Goal: Task Accomplishment & Management: Complete application form

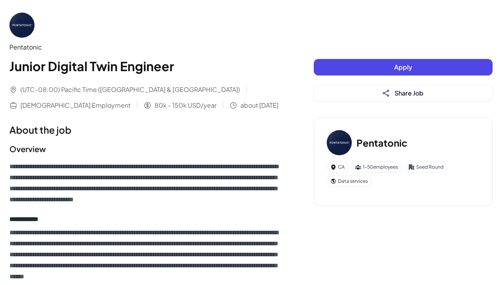
click at [31, 47] on div "Pentatonic" at bounding box center [145, 46] width 273 height 9
copy div "Pentatonic"
click at [22, 47] on div "Pentatonic" at bounding box center [145, 46] width 273 height 9
click at [23, 20] on img at bounding box center [21, 25] width 25 height 25
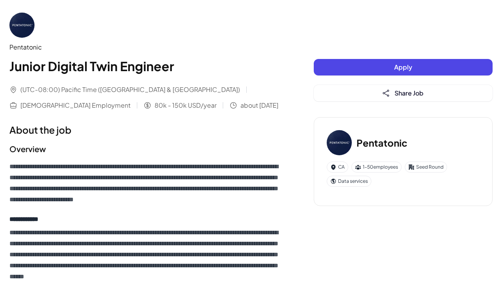
click at [333, 137] on img at bounding box center [339, 142] width 25 height 25
drag, startPoint x: 361, startPoint y: 141, endPoint x: 411, endPoint y: 134, distance: 49.9
click at [411, 134] on div "Pentatonic" at bounding box center [403, 142] width 153 height 25
click at [398, 140] on h3 "Pentatonic" at bounding box center [382, 142] width 51 height 14
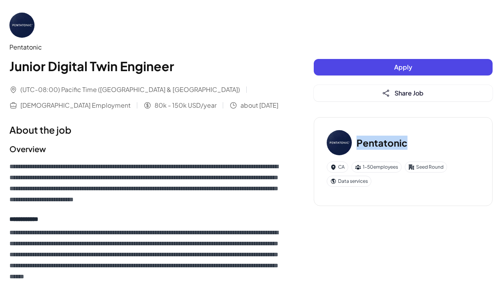
click at [345, 69] on button "Apply" at bounding box center [403, 67] width 179 height 16
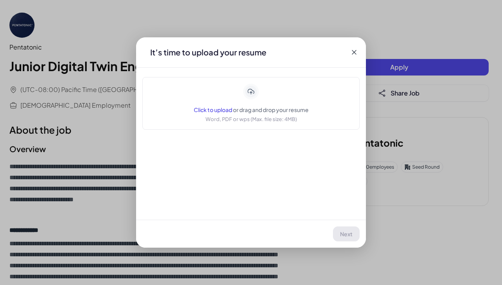
click at [354, 51] on icon at bounding box center [355, 52] width 8 height 8
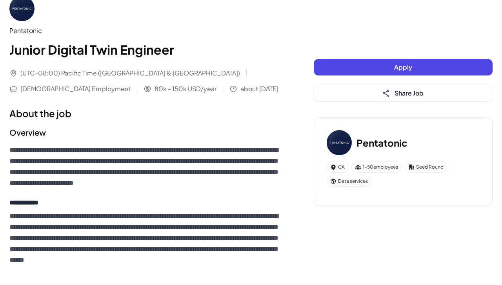
scroll to position [5, 0]
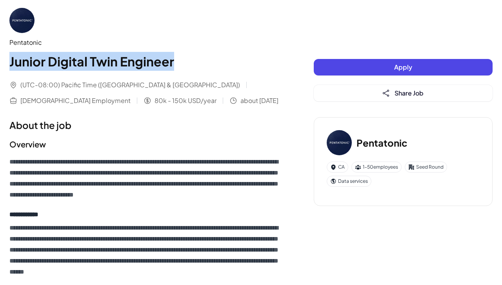
drag, startPoint x: 176, startPoint y: 63, endPoint x: 2, endPoint y: 60, distance: 173.9
copy h1 "Junior Digital Twin Engineer"
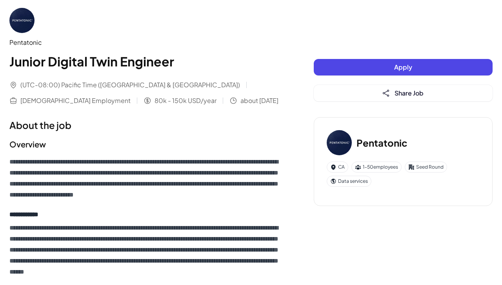
click at [384, 141] on h3 "Pentatonic" at bounding box center [382, 142] width 51 height 14
copy h3 "Pentatonic"
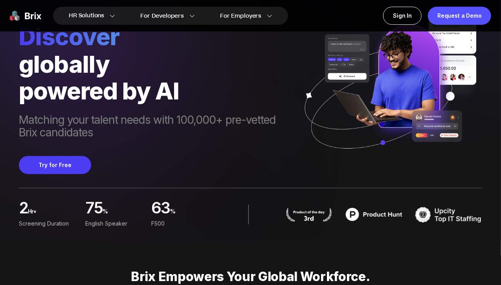
scroll to position [43, 0]
